Goal: Task Accomplishment & Management: Use online tool/utility

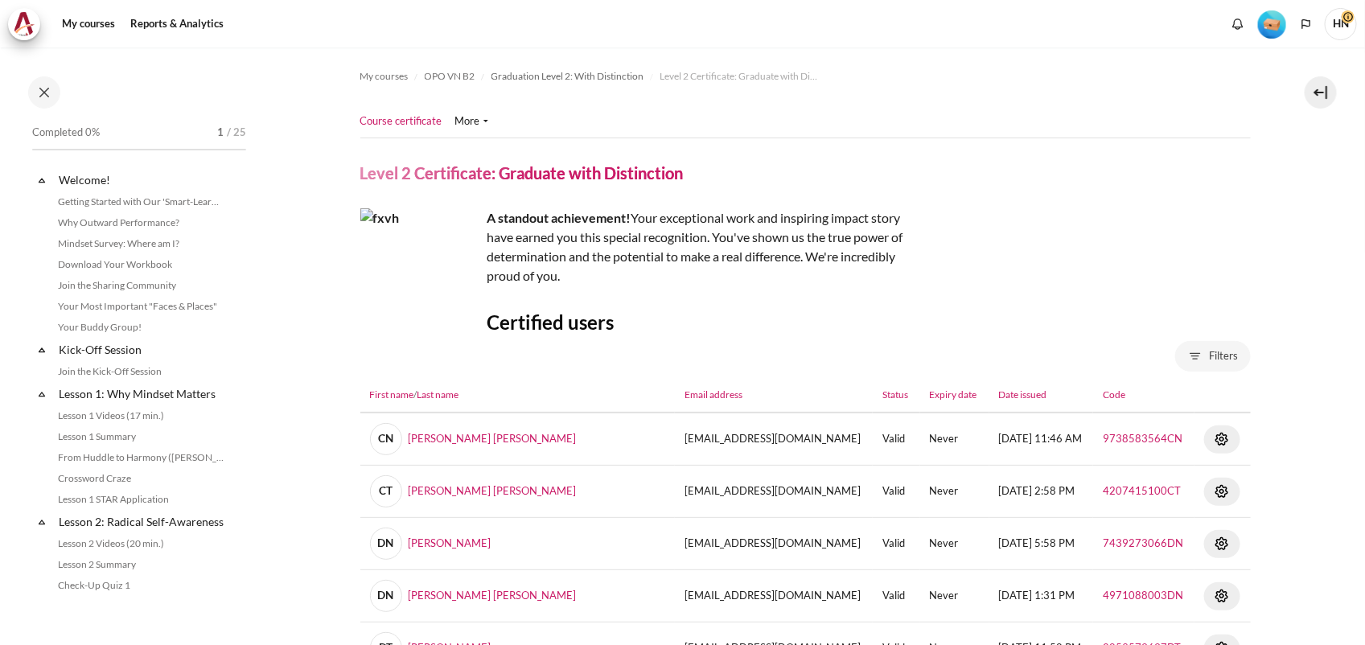
scroll to position [1734, 0]
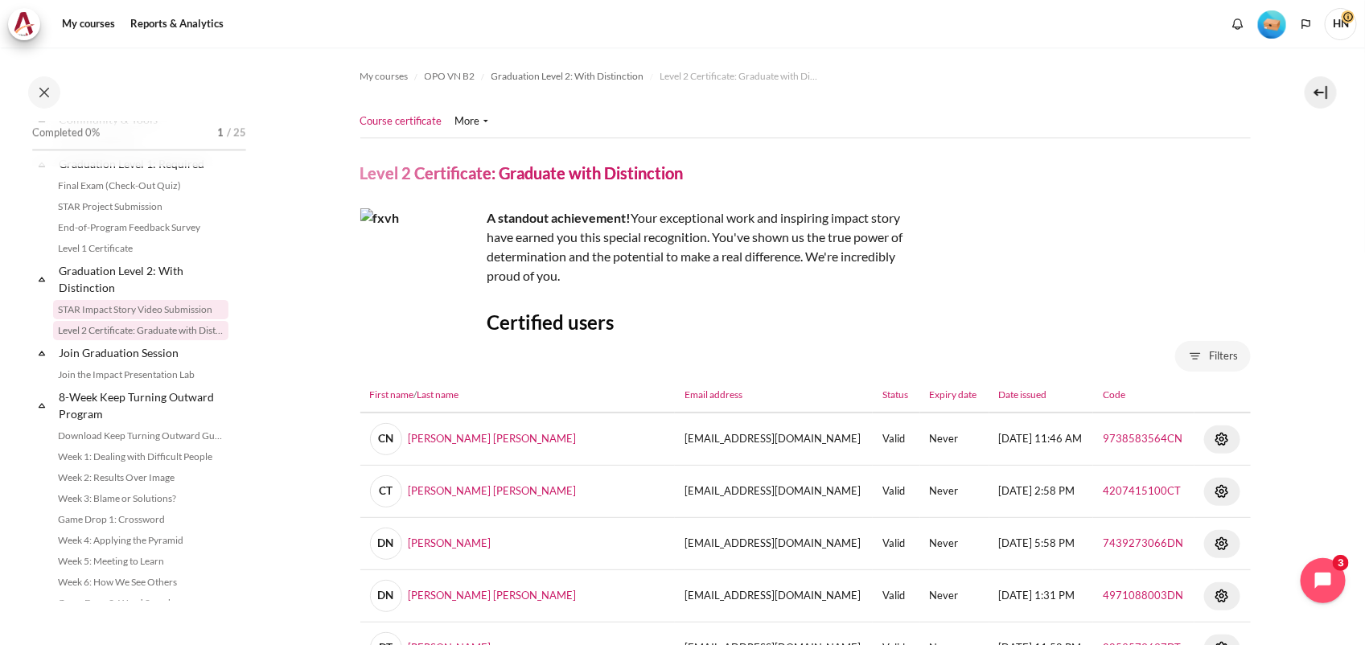
click at [113, 319] on link "STAR Impact Story Video Submission" at bounding box center [140, 309] width 175 height 19
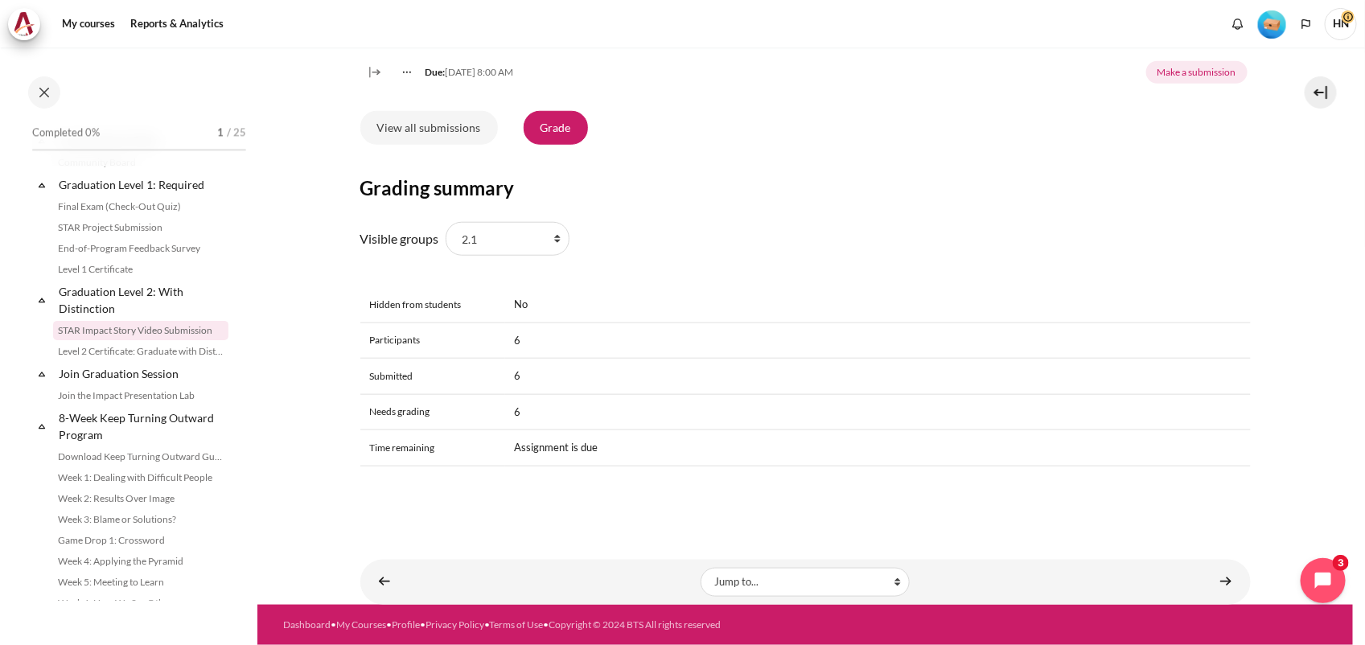
scroll to position [638, 0]
click at [561, 240] on select "All participants 2.1 2.2 2.3 2.4 2.5 2.6 2.7 2.8" at bounding box center [508, 239] width 124 height 34
select select "0"
click at [446, 222] on select "All participants 2.1 2.2 2.3 2.4 2.5 2.6 2.7 2.8" at bounding box center [508, 239] width 124 height 34
click at [434, 123] on link "View all submissions" at bounding box center [429, 128] width 138 height 34
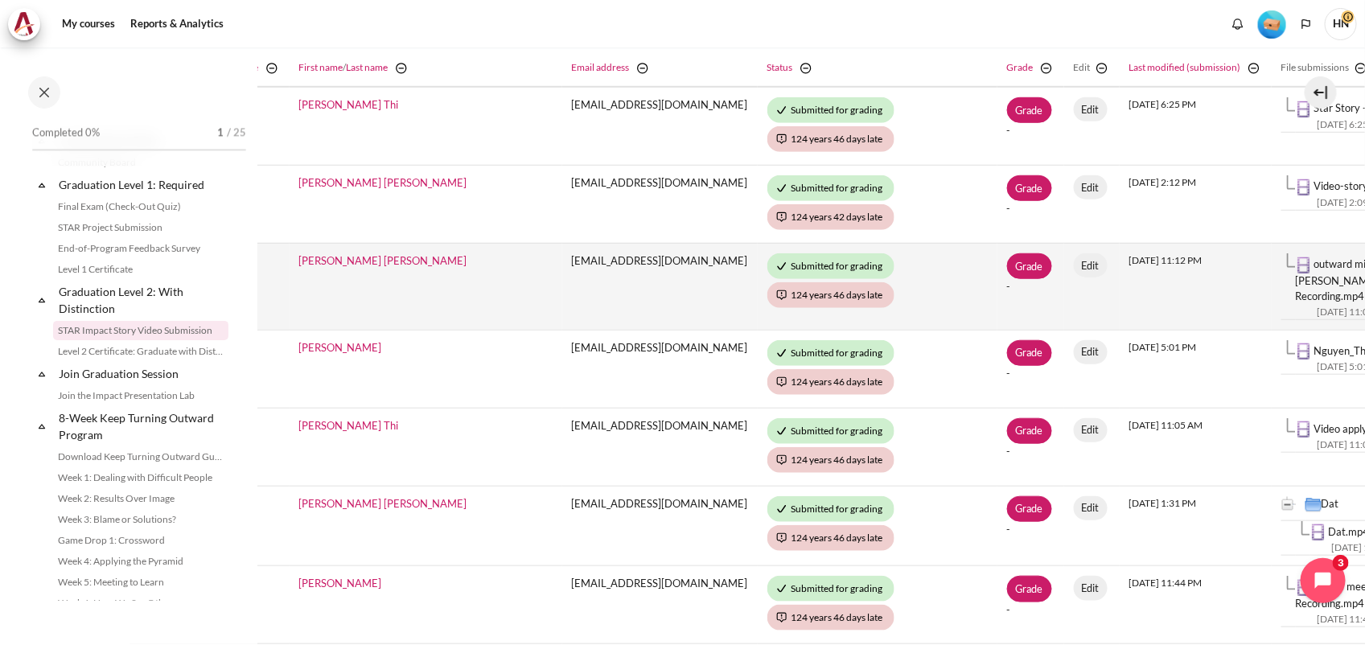
scroll to position [0, 231]
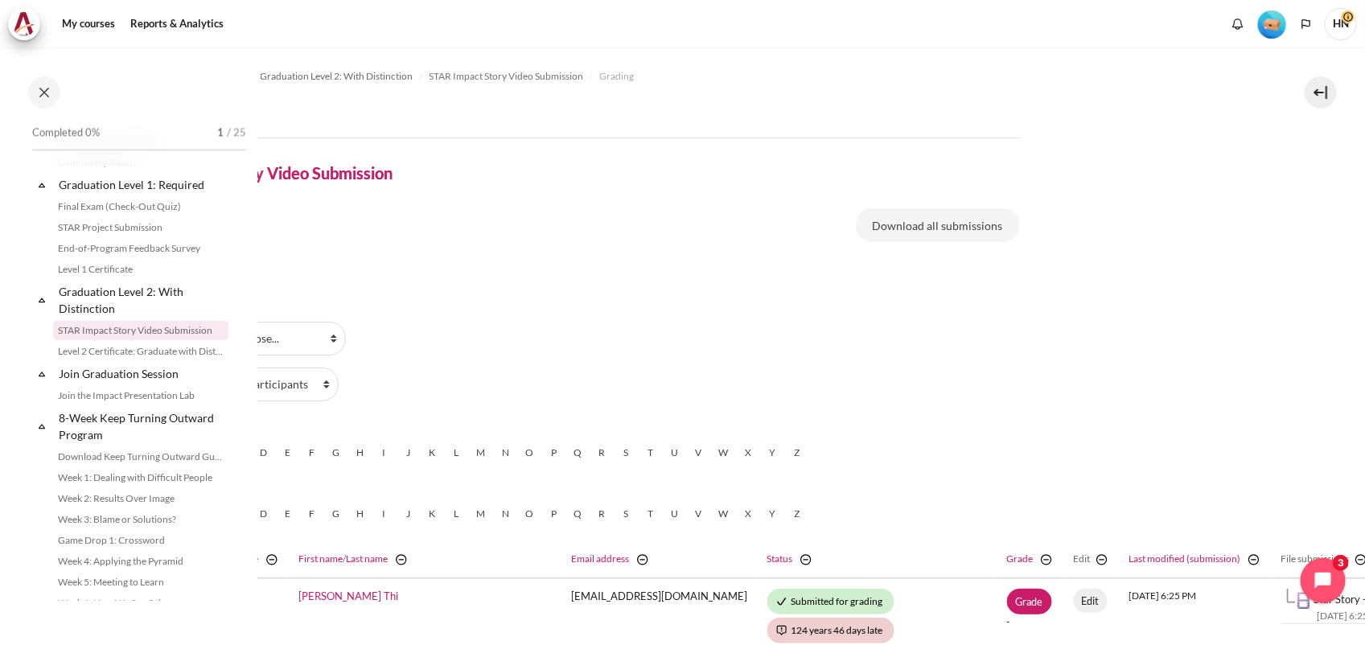
click at [1271, 28] on img "Level #1" at bounding box center [1272, 24] width 28 height 28
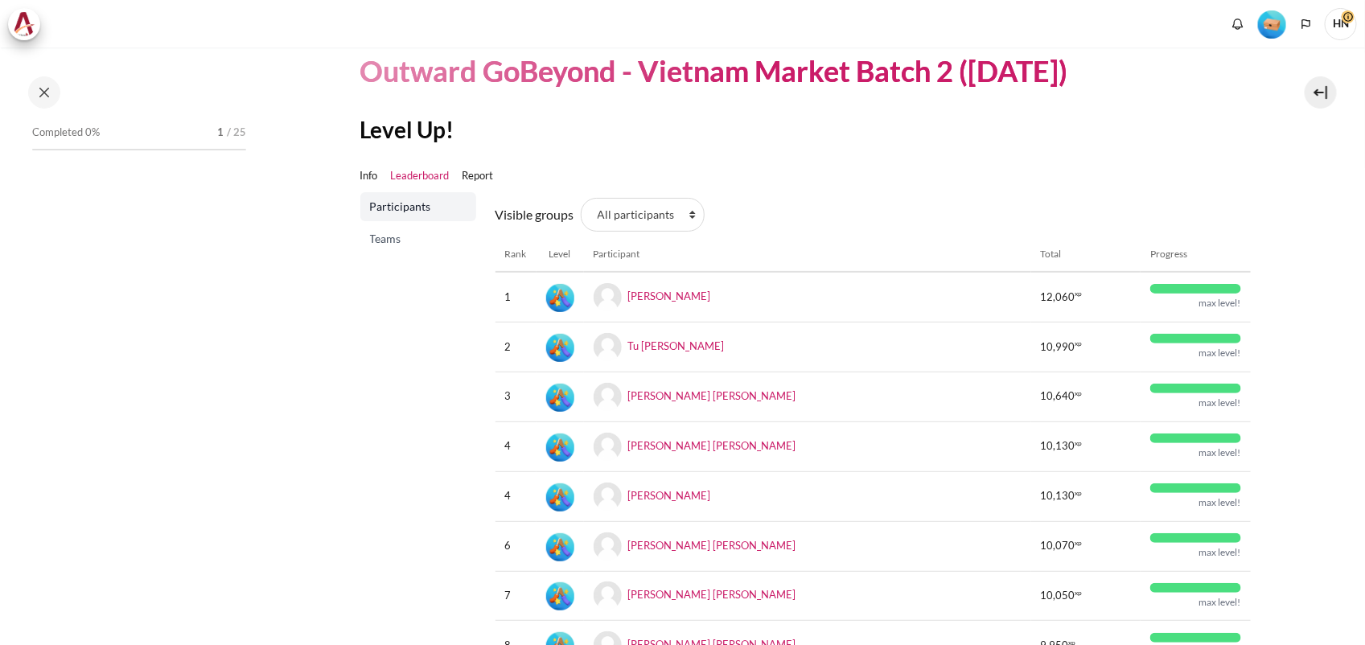
scroll to position [201, 0]
